Goal: Browse casually: Explore the website without a specific task or goal

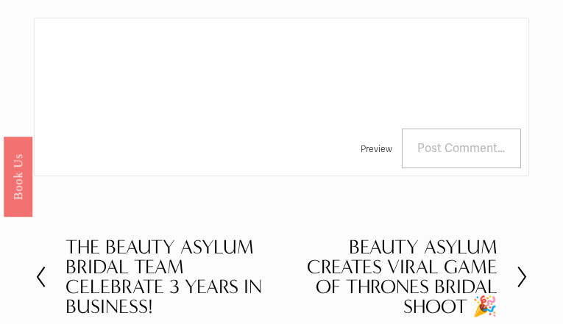
scroll to position [1734, 0]
